Goal: Information Seeking & Learning: Learn about a topic

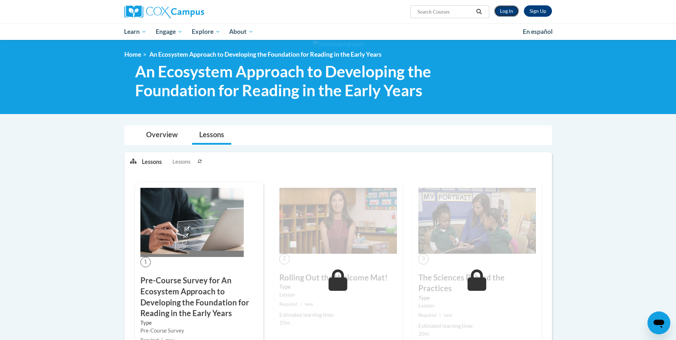
click at [510, 10] on link "Log In" at bounding box center [507, 10] width 25 height 11
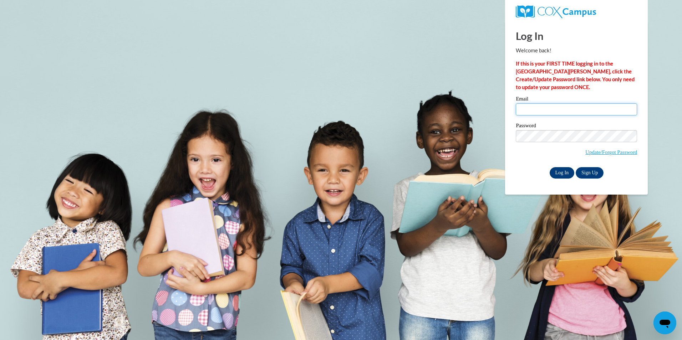
type input "lanay.marie@yahoo.com"
click at [560, 170] on input "Log In" at bounding box center [561, 172] width 25 height 11
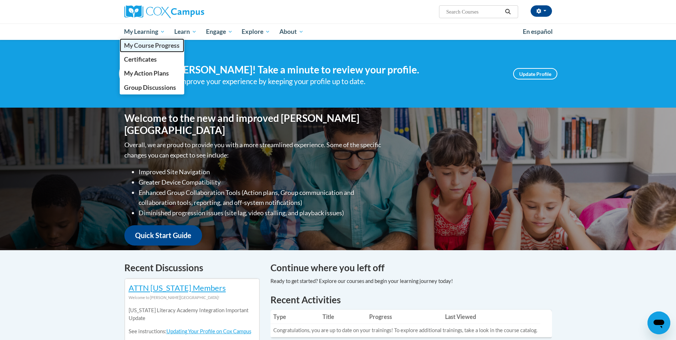
click at [151, 48] on span "My Course Progress" at bounding box center [152, 45] width 56 height 7
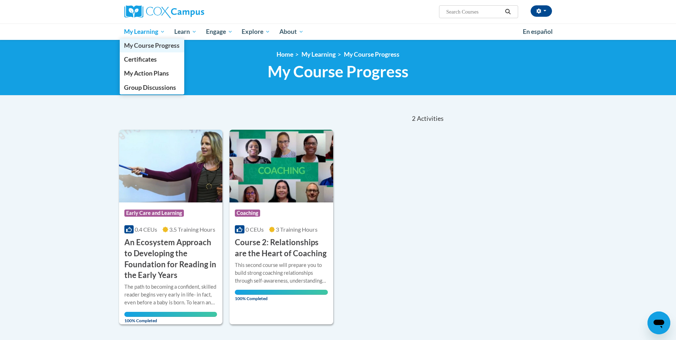
click at [155, 47] on span "My Course Progress" at bounding box center [152, 45] width 56 height 7
click at [147, 60] on span "Certificates" at bounding box center [140, 59] width 33 height 7
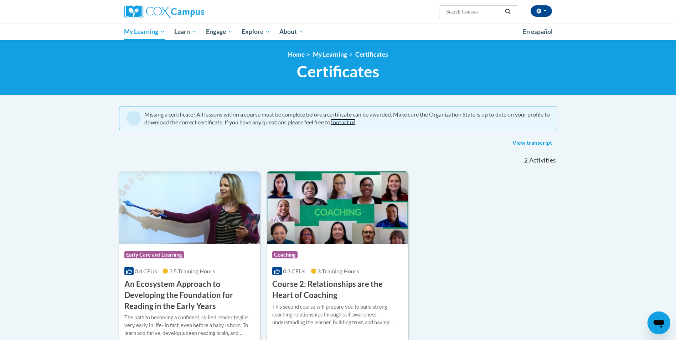
click at [356, 122] on link "contact us" at bounding box center [343, 122] width 25 height 7
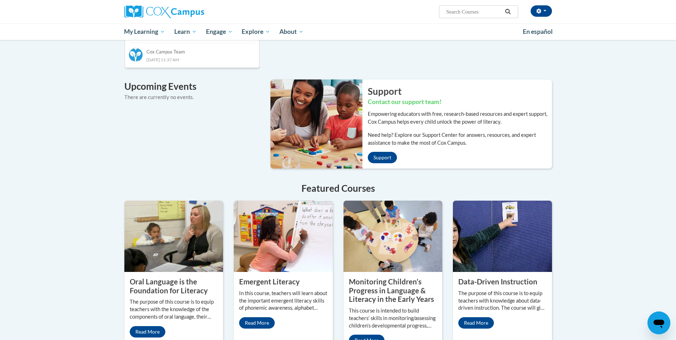
scroll to position [463, 0]
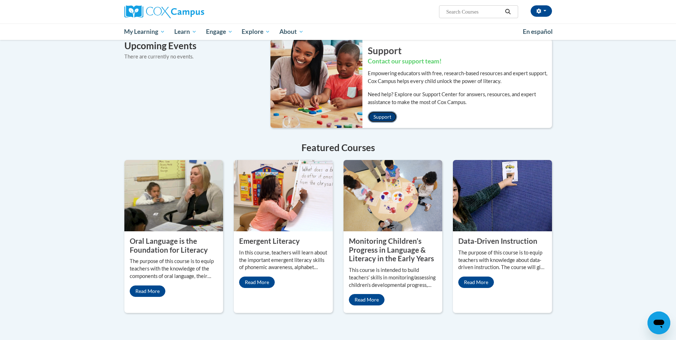
click at [382, 111] on link "Support" at bounding box center [382, 116] width 29 height 11
click at [487, 10] on input "Search..." at bounding box center [474, 11] width 57 height 9
type input "Professional domain this class let's do the great words"
click at [503, 12] on button "Search" at bounding box center [508, 11] width 11 height 9
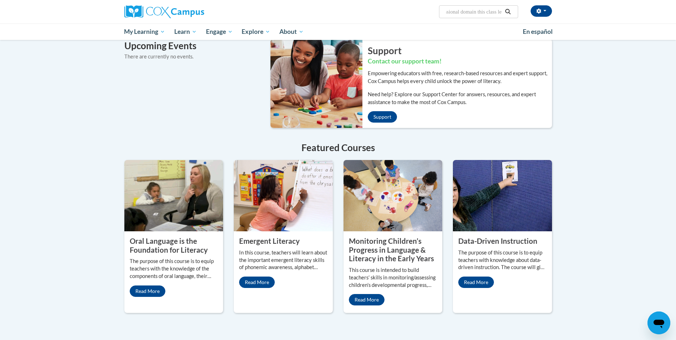
scroll to position [0, 0]
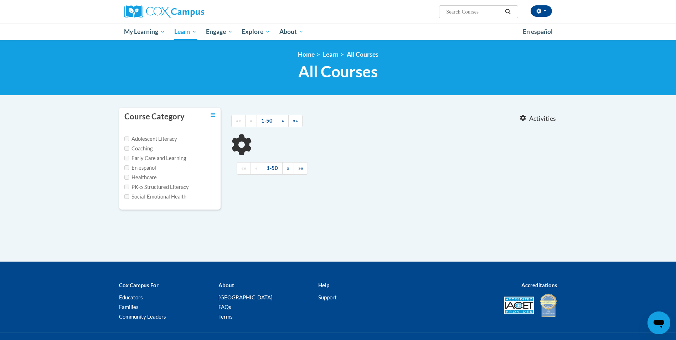
type input "Professional domain this class let's do the great words"
